Goal: Information Seeking & Learning: Find specific fact

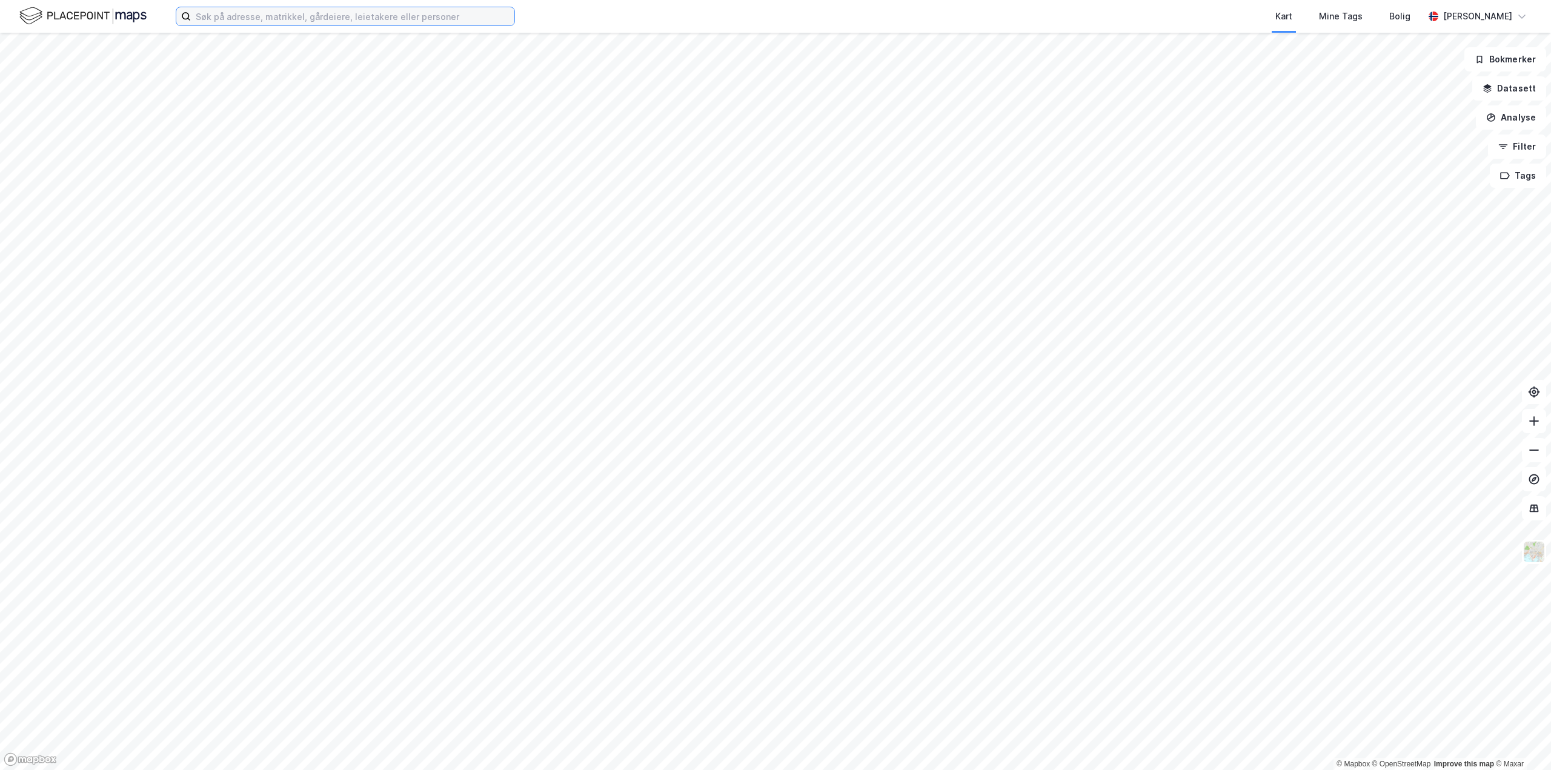
click at [264, 16] on input at bounding box center [353, 16] width 324 height 18
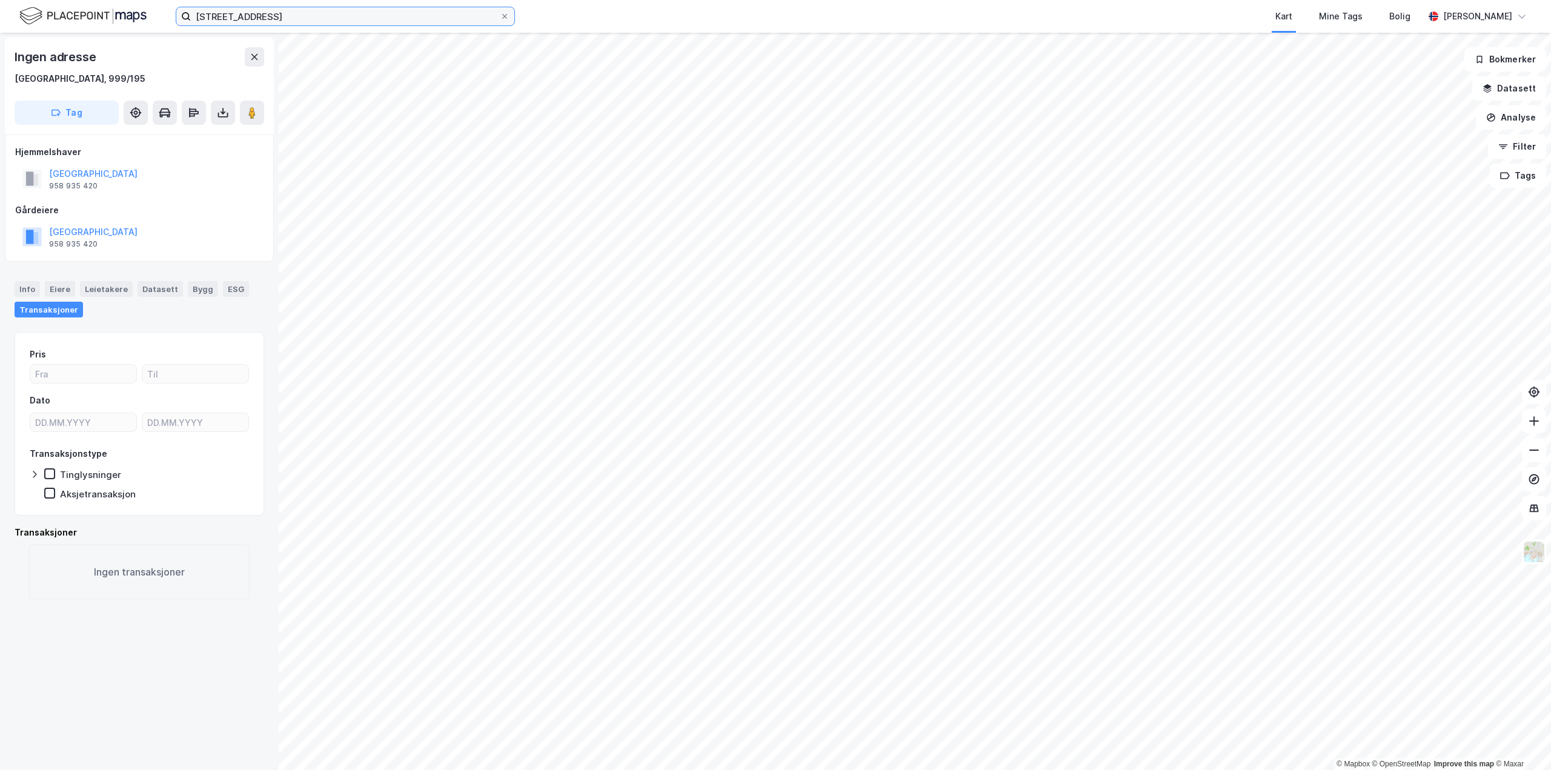
click at [321, 22] on input "[STREET_ADDRESS]" at bounding box center [345, 16] width 309 height 18
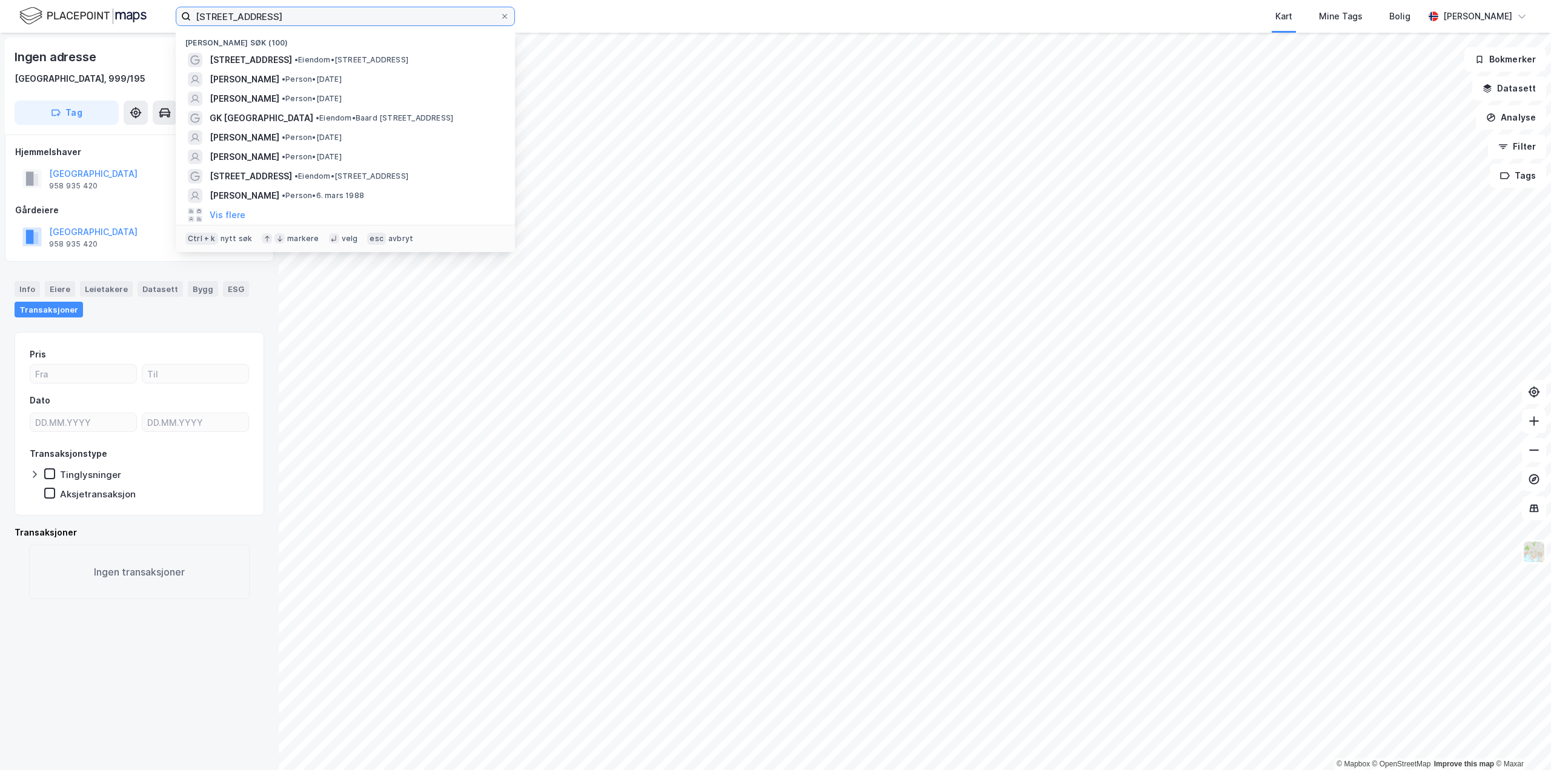
drag, startPoint x: 0, startPoint y: 0, endPoint x: 46, endPoint y: 17, distance: 49.1
click at [46, 17] on div "[STREET_ADDRESS] • Eiendom • [STREET_ADDRESS][PERSON_NAME] • Person • [DATE] [P…" at bounding box center [775, 16] width 1551 height 33
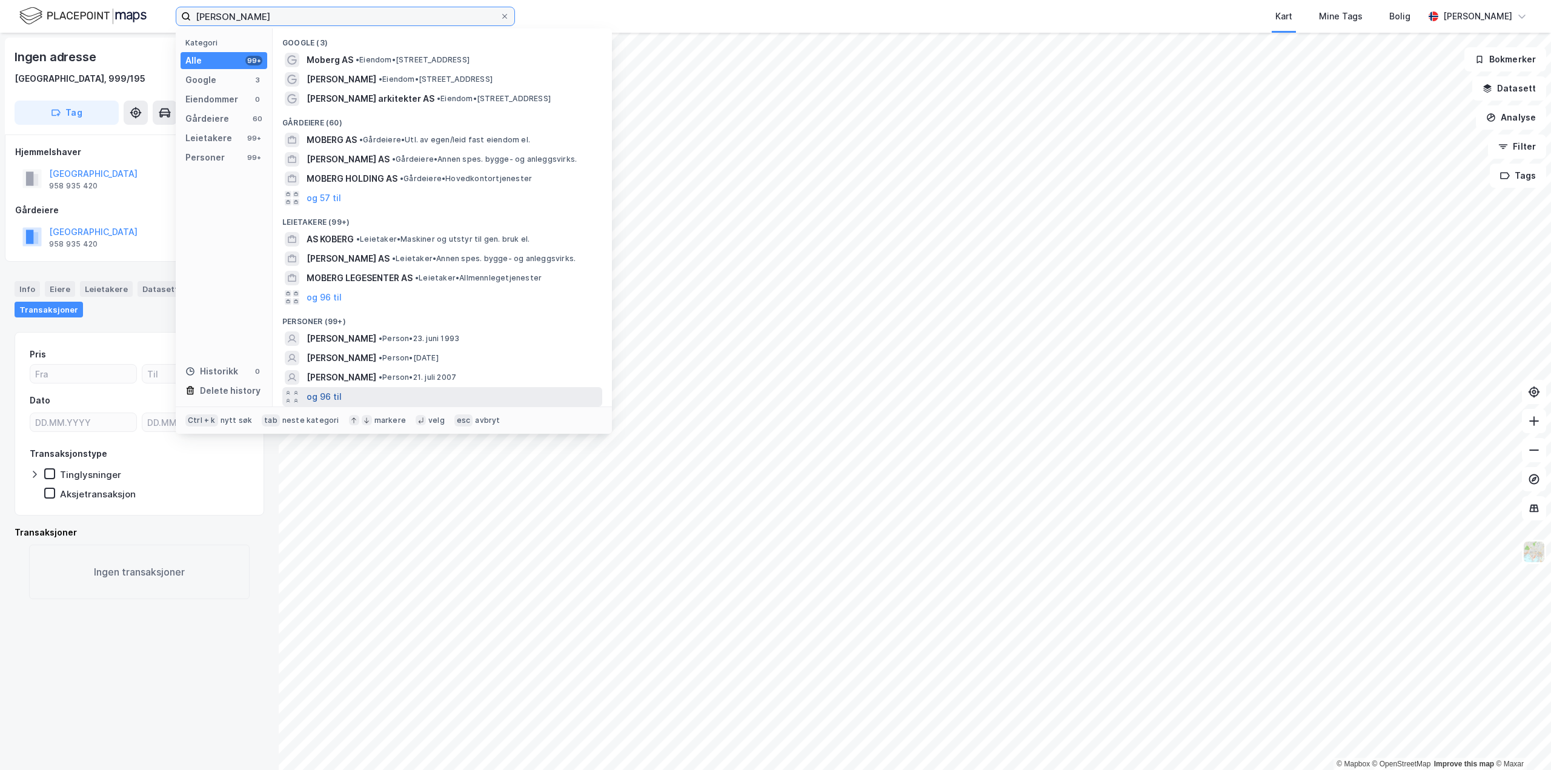
type input "[PERSON_NAME]"
click at [324, 395] on button "og 96 til" at bounding box center [324, 397] width 35 height 15
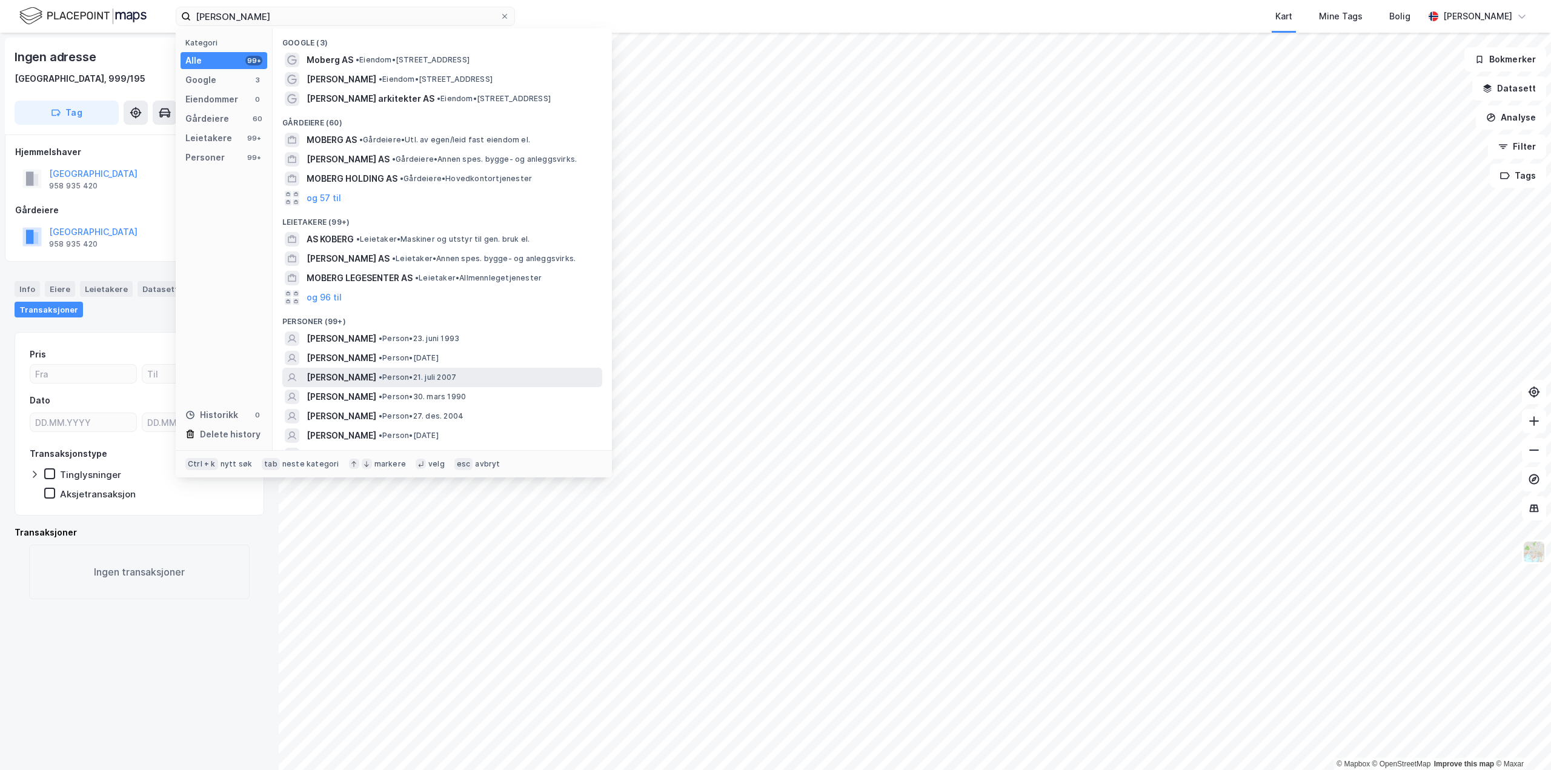
scroll to position [61, 0]
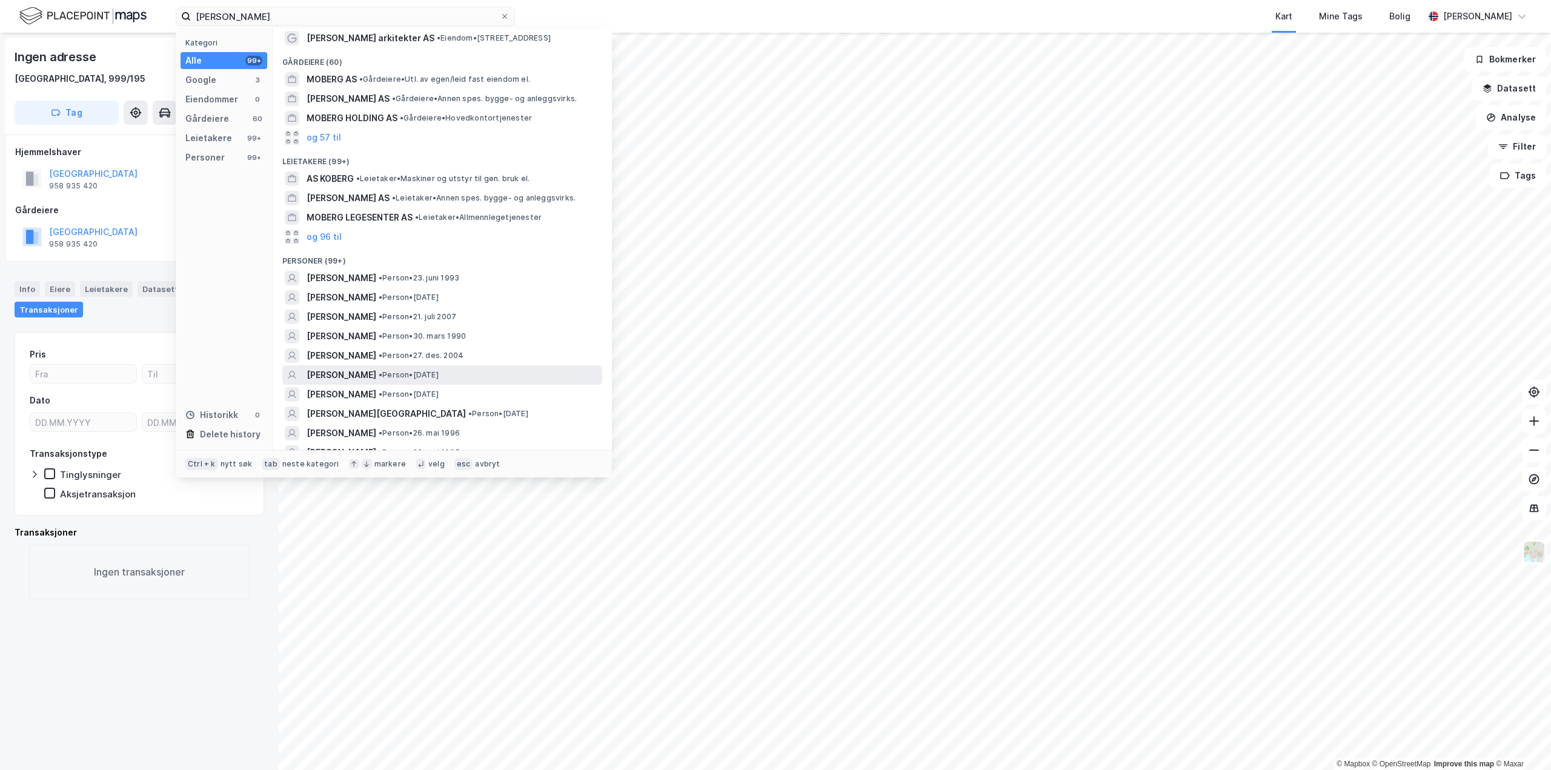
click at [376, 379] on span "[PERSON_NAME]" at bounding box center [342, 375] width 70 height 15
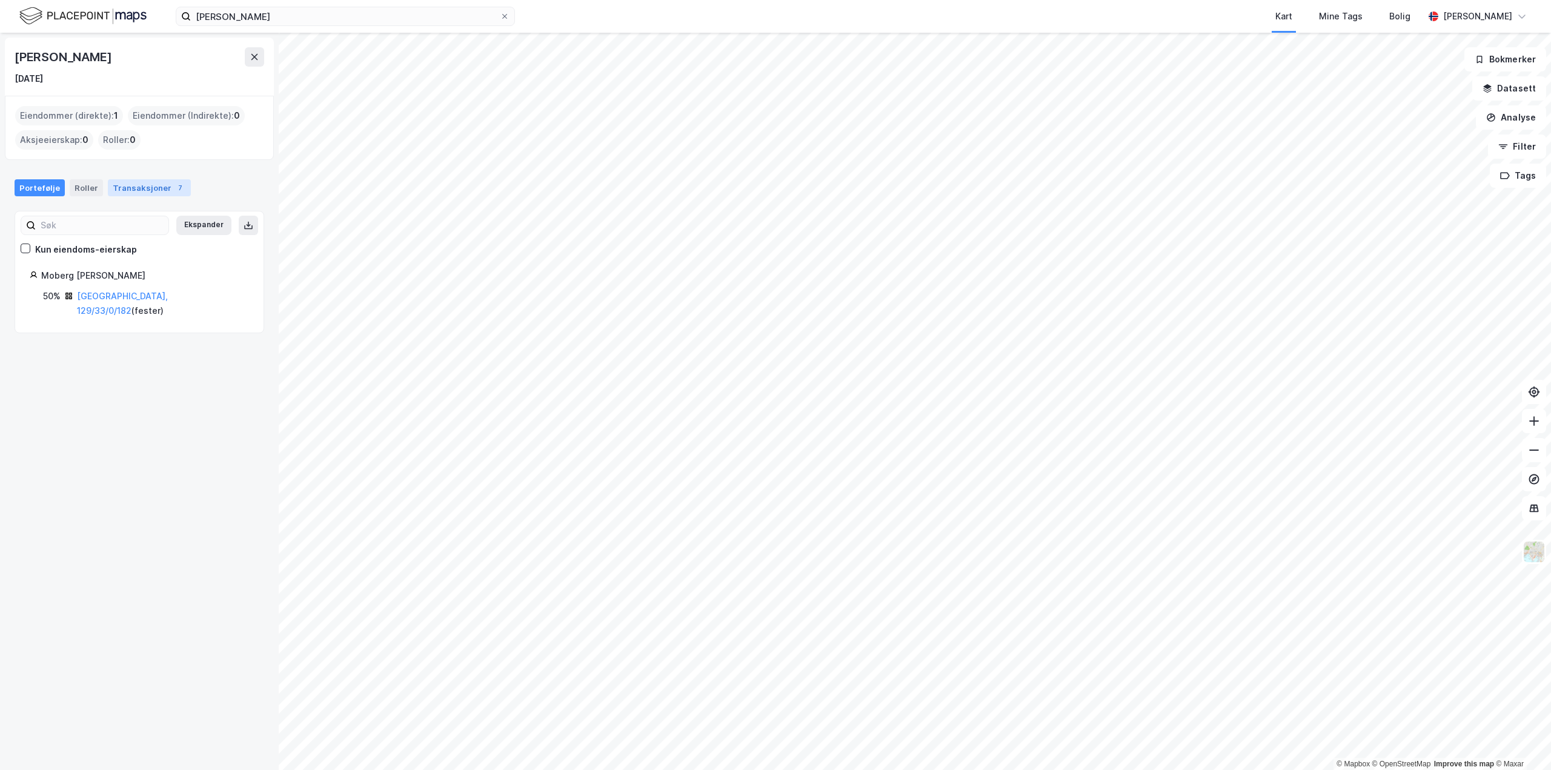
click at [131, 191] on div "Transaksjoner 7" at bounding box center [149, 187] width 83 height 17
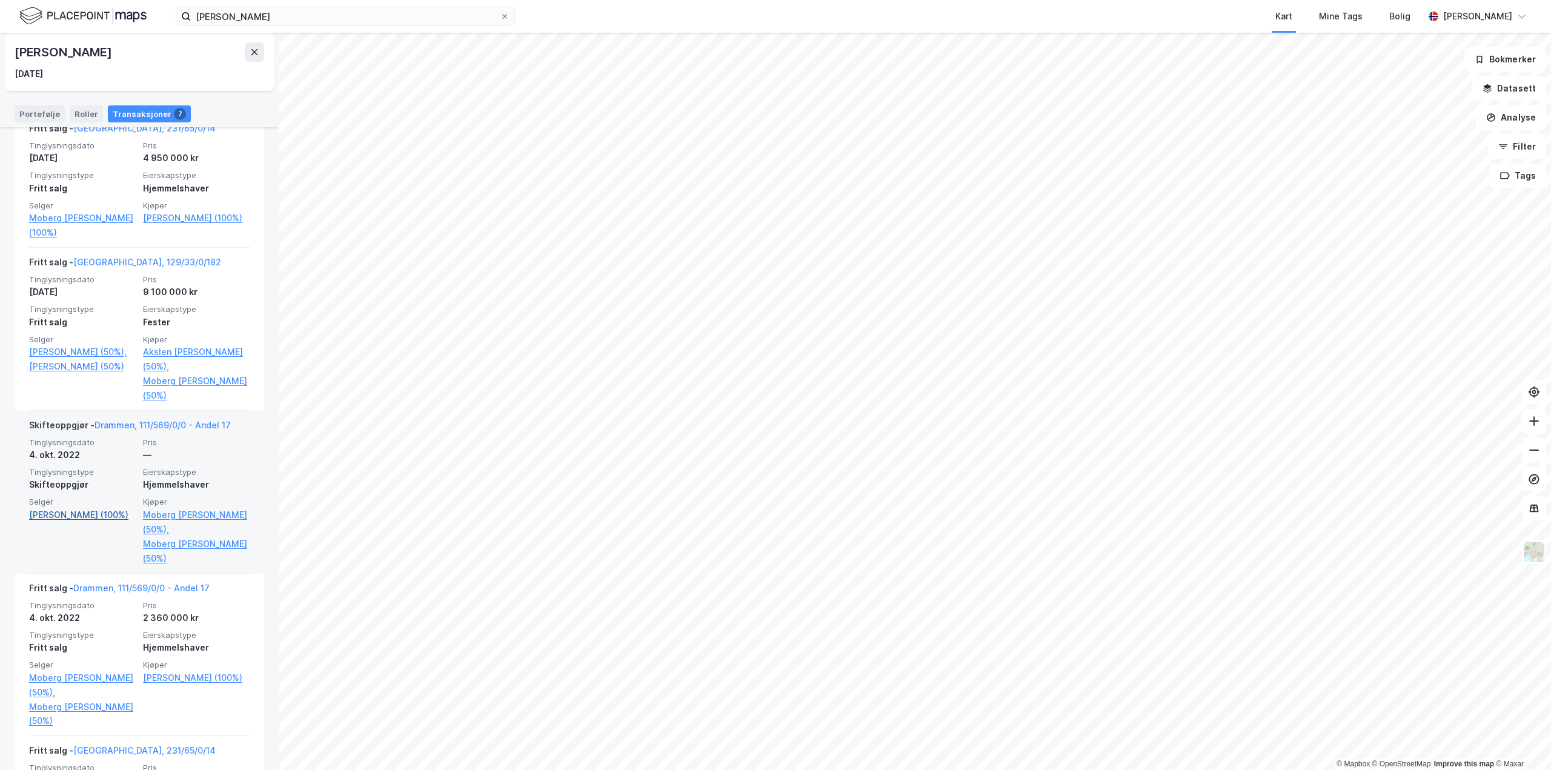
scroll to position [303, 0]
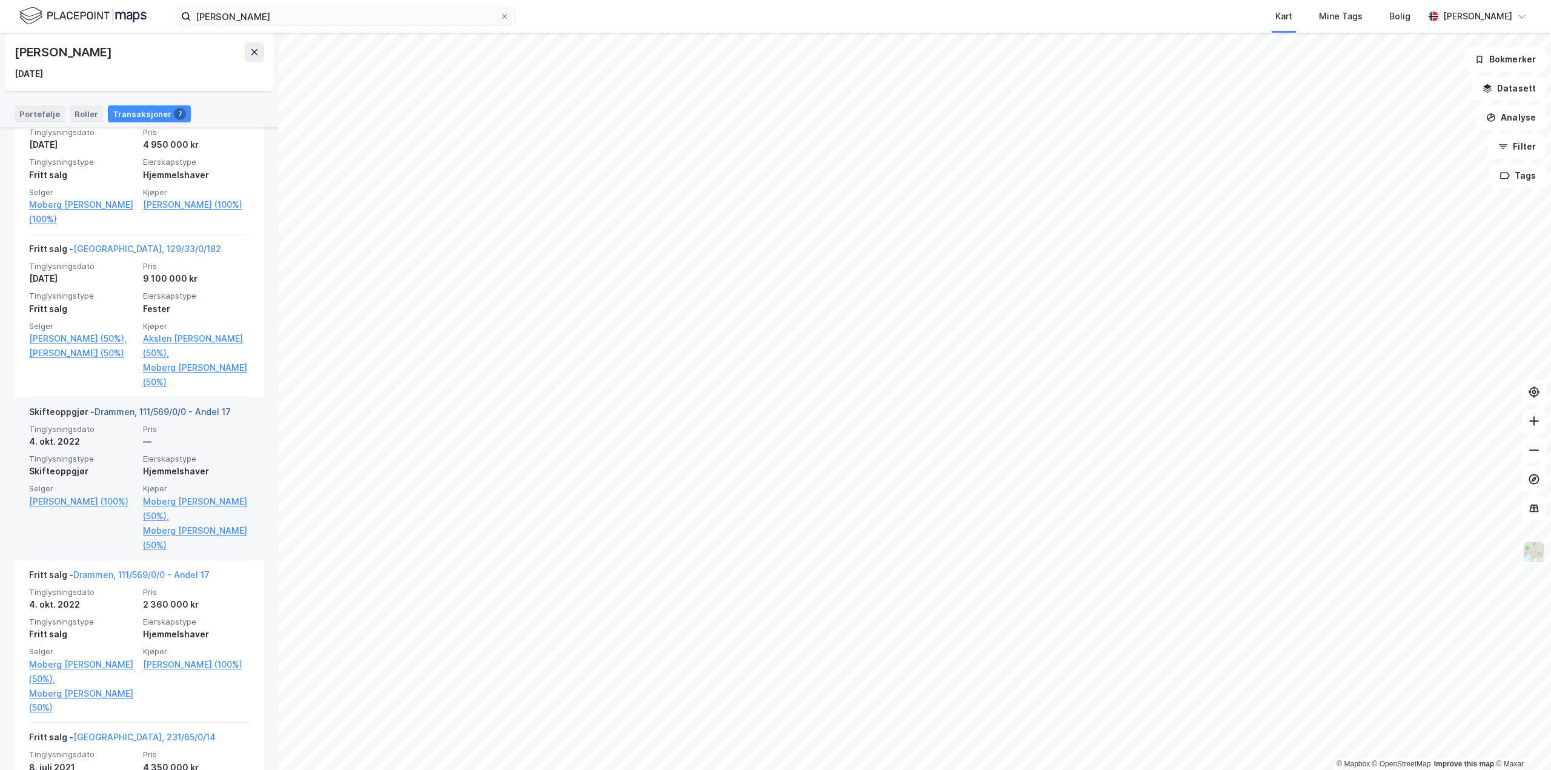
click at [185, 411] on link "Drammen, 111/569/0/0 - Andel 17" at bounding box center [163, 412] width 136 height 10
